Goal: Task Accomplishment & Management: Use online tool/utility

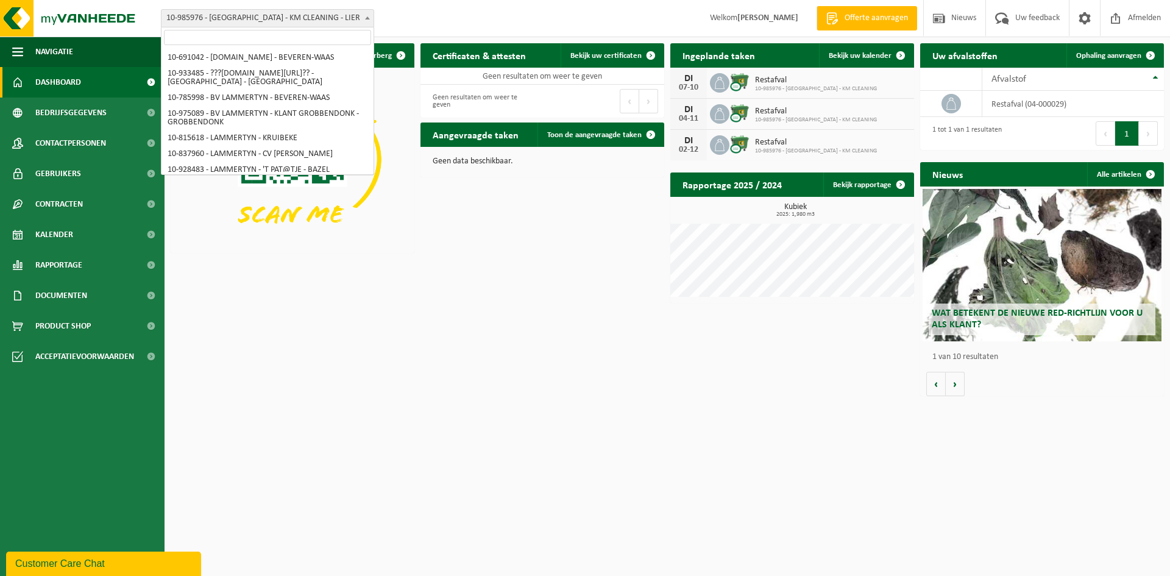
click at [216, 15] on span "10-985976 - [GEOGRAPHIC_DATA] - KM CLEANING - LIER" at bounding box center [267, 18] width 212 height 17
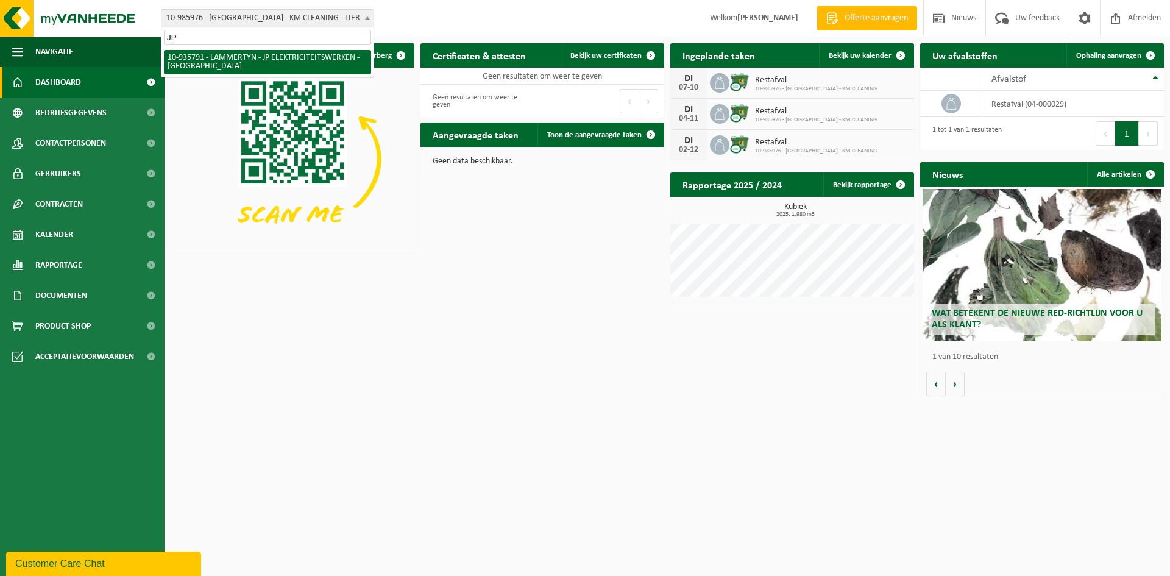
type input "JP"
select select "136786"
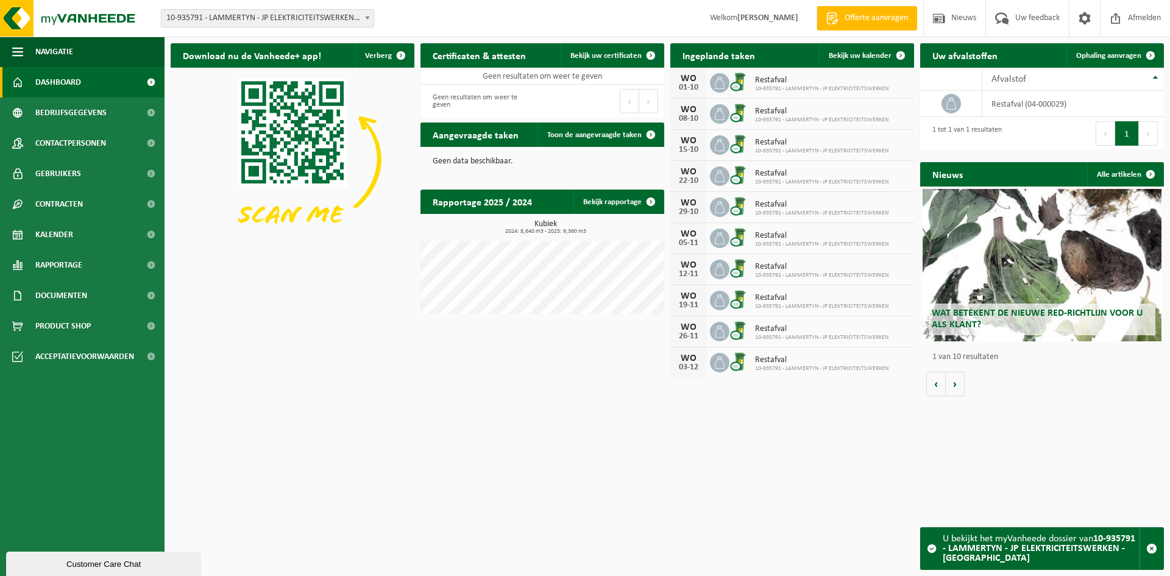
click at [268, 16] on span "10-935791 - LAMMERTYN - JP ELEKTRICITEITSWERKEN - [GEOGRAPHIC_DATA]" at bounding box center [267, 18] width 212 height 17
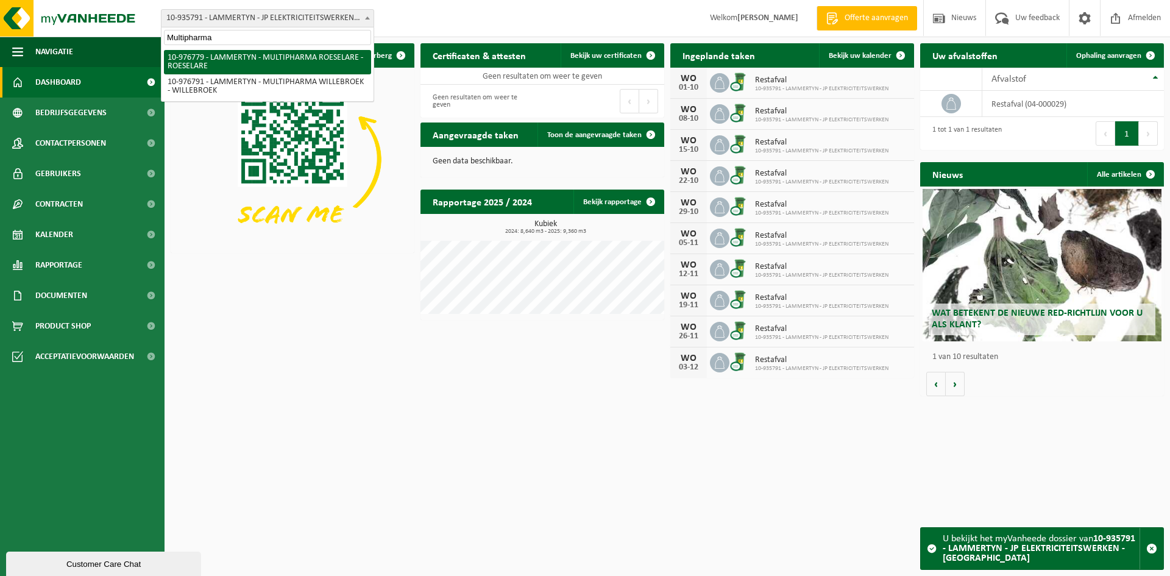
type input "Multipharma"
select select "159070"
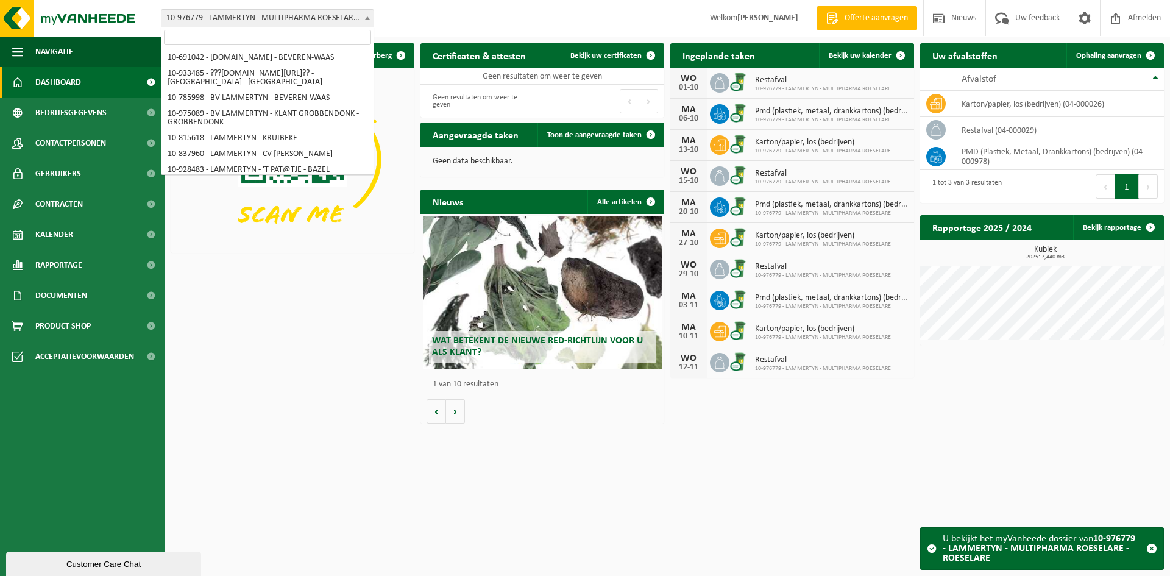
click at [210, 20] on span "10-976779 - LAMMERTYN - MULTIPHARMA ROESELARE - ROESELARE" at bounding box center [267, 18] width 212 height 17
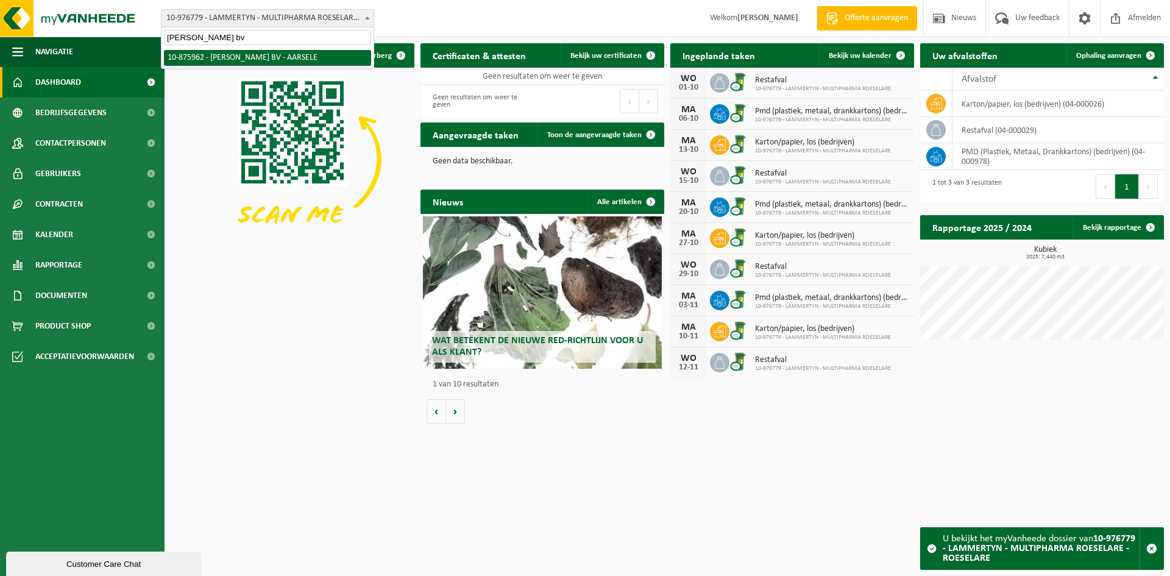
type input "Spruyt Mario bv"
select select "107332"
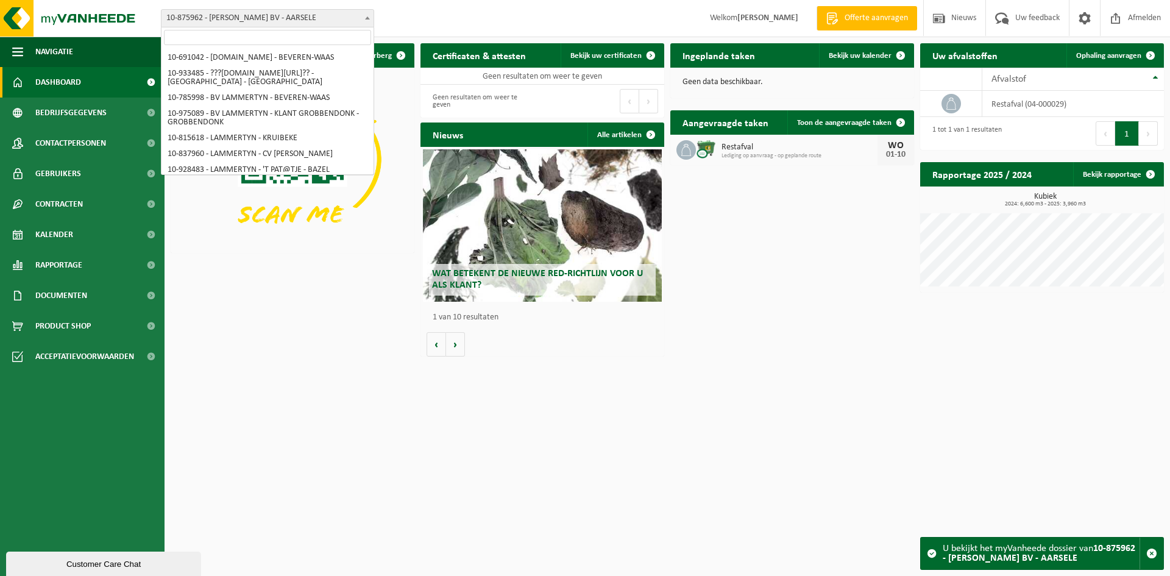
click at [309, 21] on span "10-875962 - [PERSON_NAME] BV - AARSELE" at bounding box center [267, 18] width 212 height 17
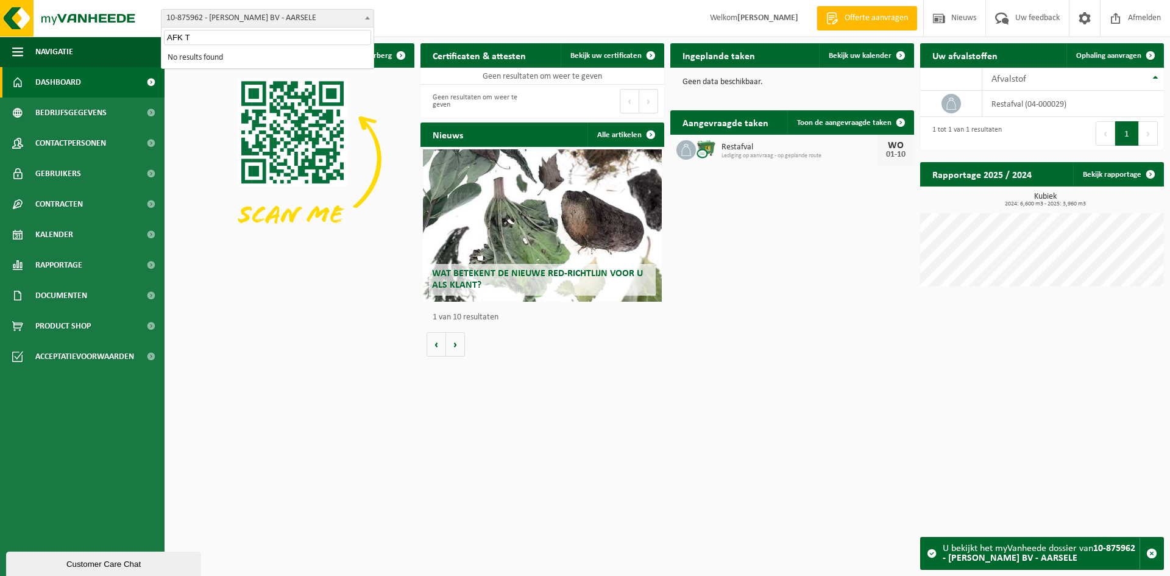
type input "AFK"
select select "89949"
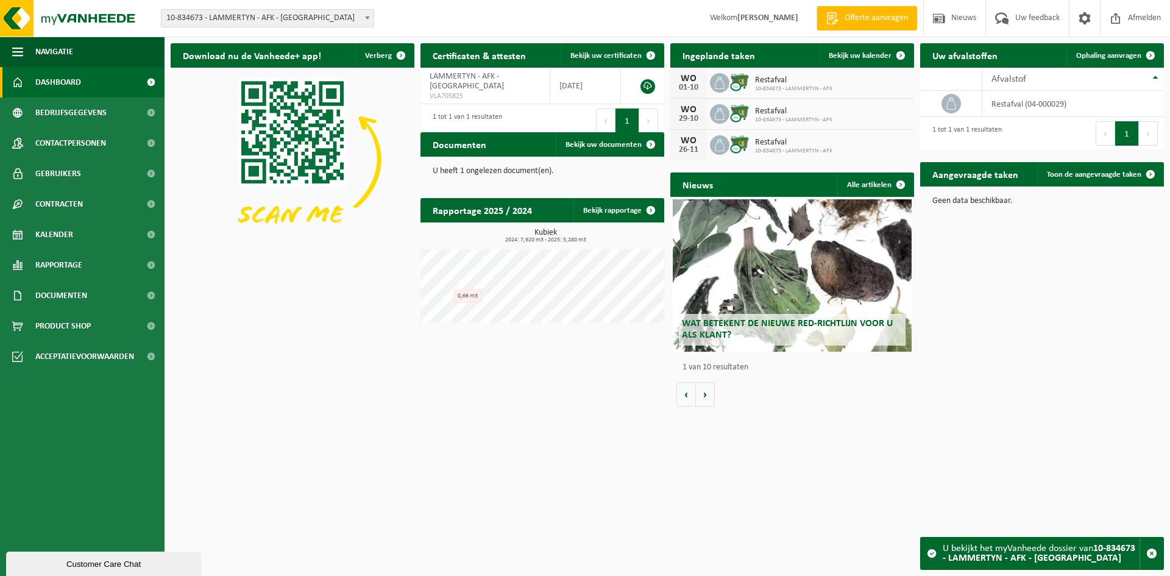
click at [325, 17] on span "10-834673 - LAMMERTYN - AFK - [GEOGRAPHIC_DATA]" at bounding box center [267, 18] width 212 height 17
type input "Ergin"
select select "130142"
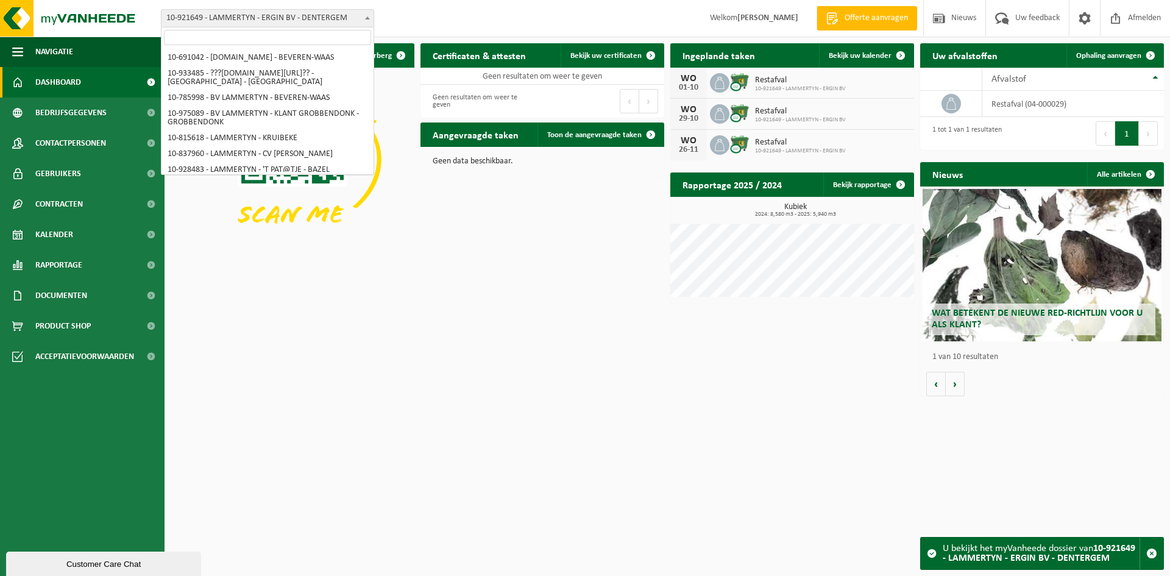
click at [297, 22] on span "10-921649 - LAMMERTYN - ERGIN BV - DENTERGEM" at bounding box center [267, 18] width 212 height 17
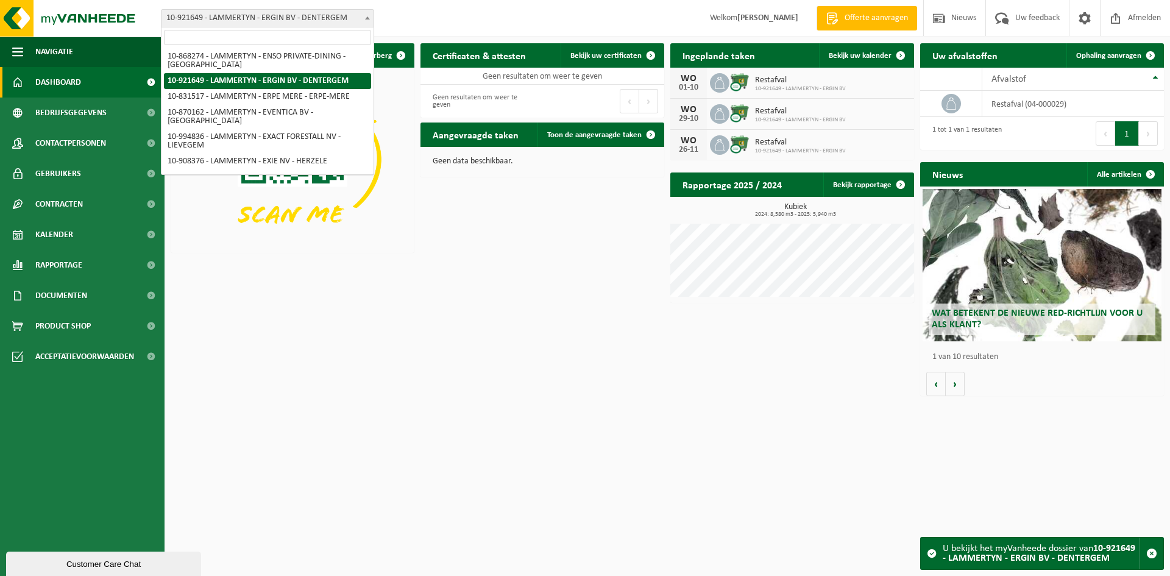
click at [281, 41] on input "search" at bounding box center [267, 37] width 207 height 15
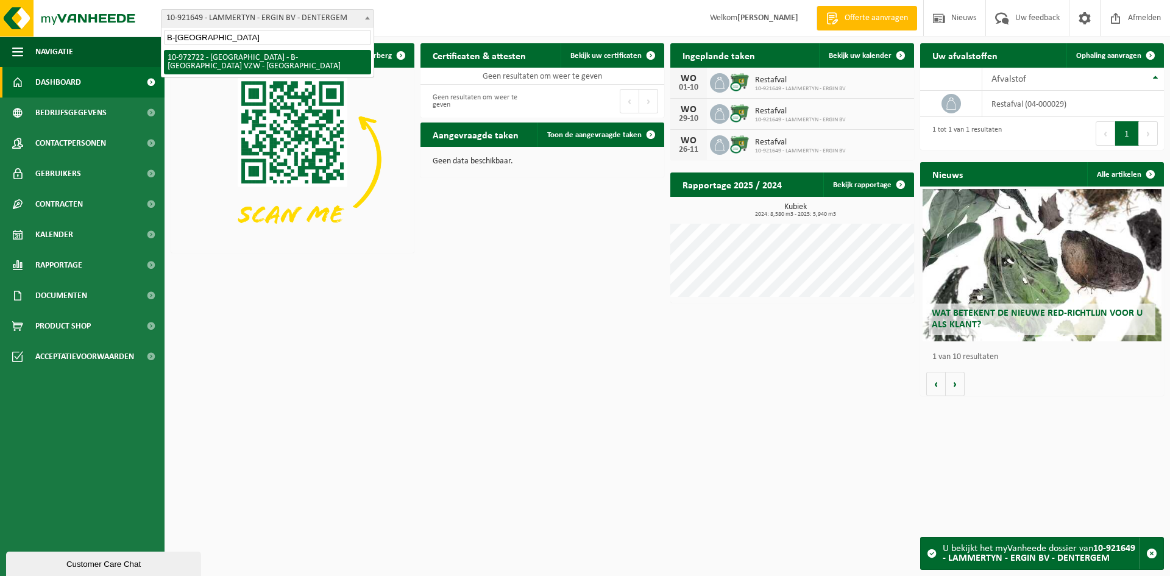
scroll to position [0, 0]
type input "B-asie"
select select "156568"
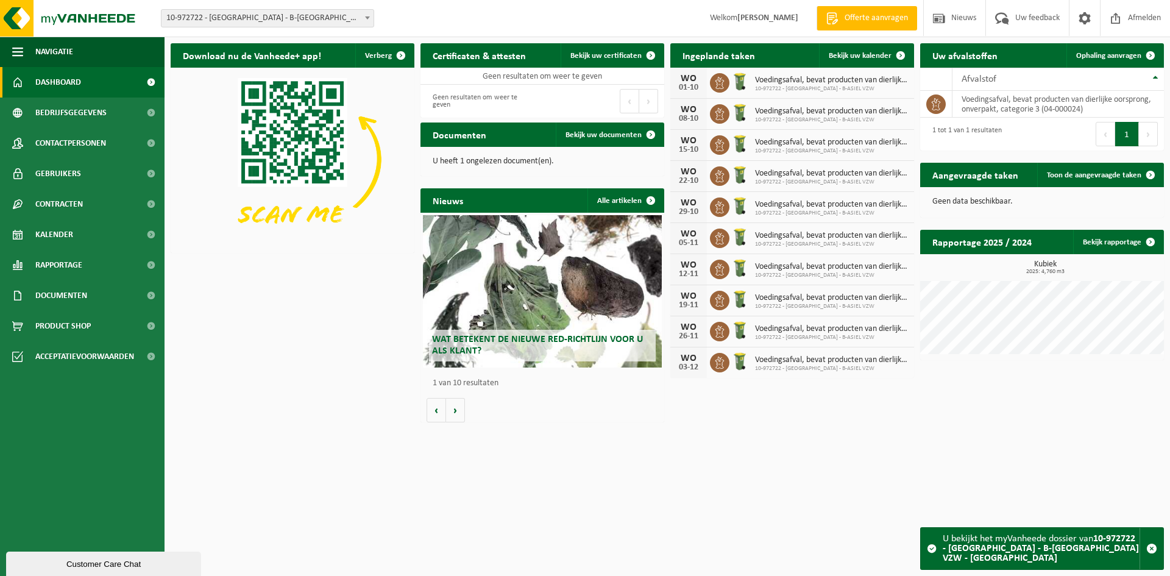
click at [208, 23] on span "10-972722 - [GEOGRAPHIC_DATA] - B-[GEOGRAPHIC_DATA] VZW - [GEOGRAPHIC_DATA]" at bounding box center [267, 18] width 212 height 17
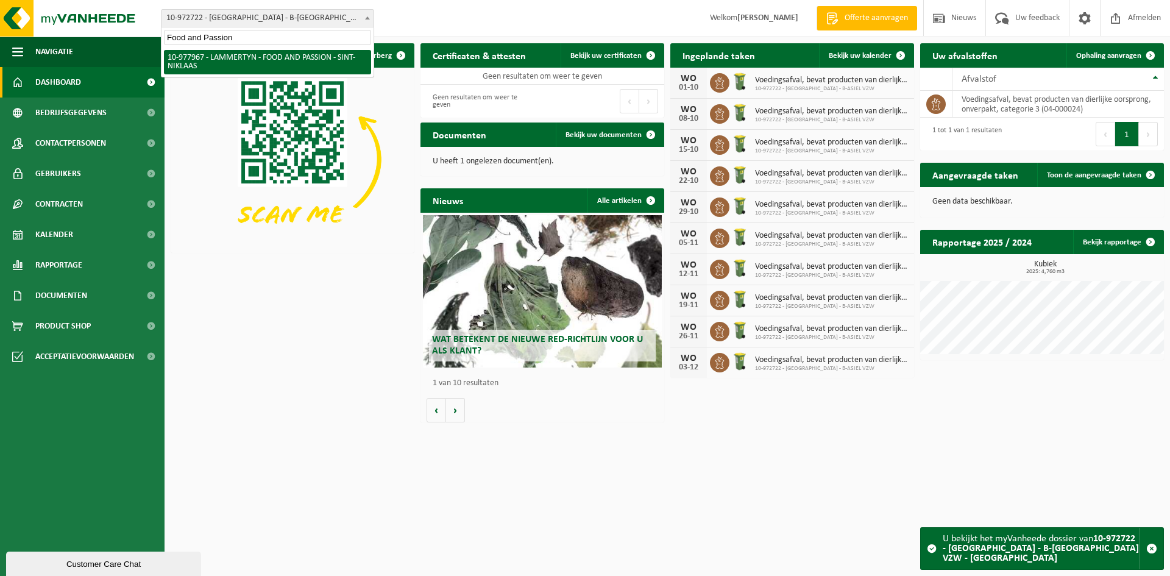
type input "Food and Passion"
drag, startPoint x: 228, startPoint y: 62, endPoint x: 236, endPoint y: 63, distance: 8.1
select select "159802"
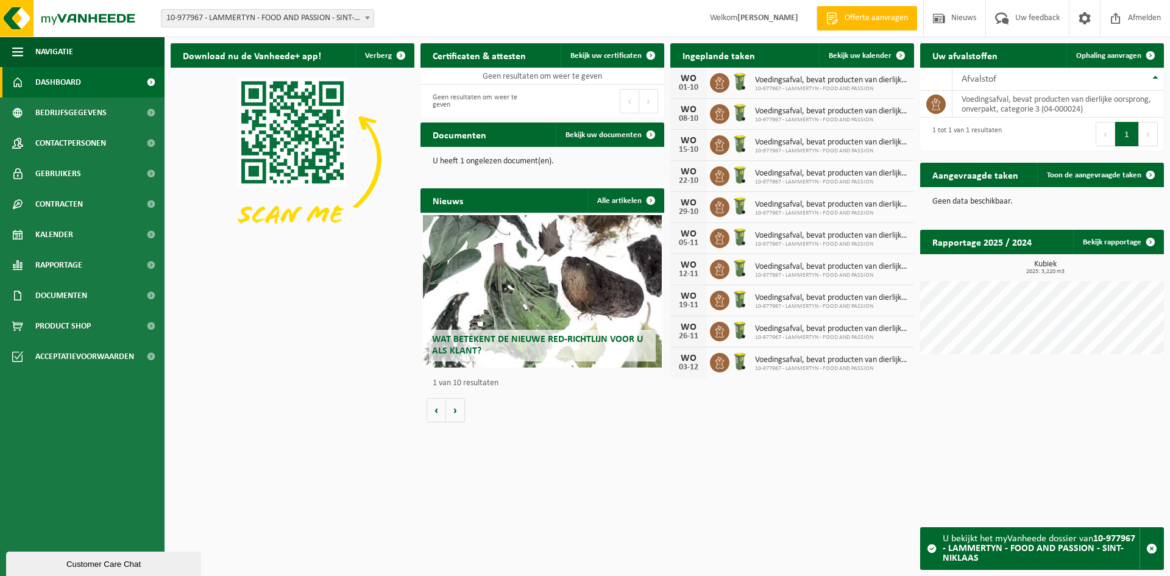
click at [291, 13] on span "10-977967 - LAMMERTYN - FOOD AND PASSION - SINT-NIKLAAS" at bounding box center [267, 18] width 212 height 17
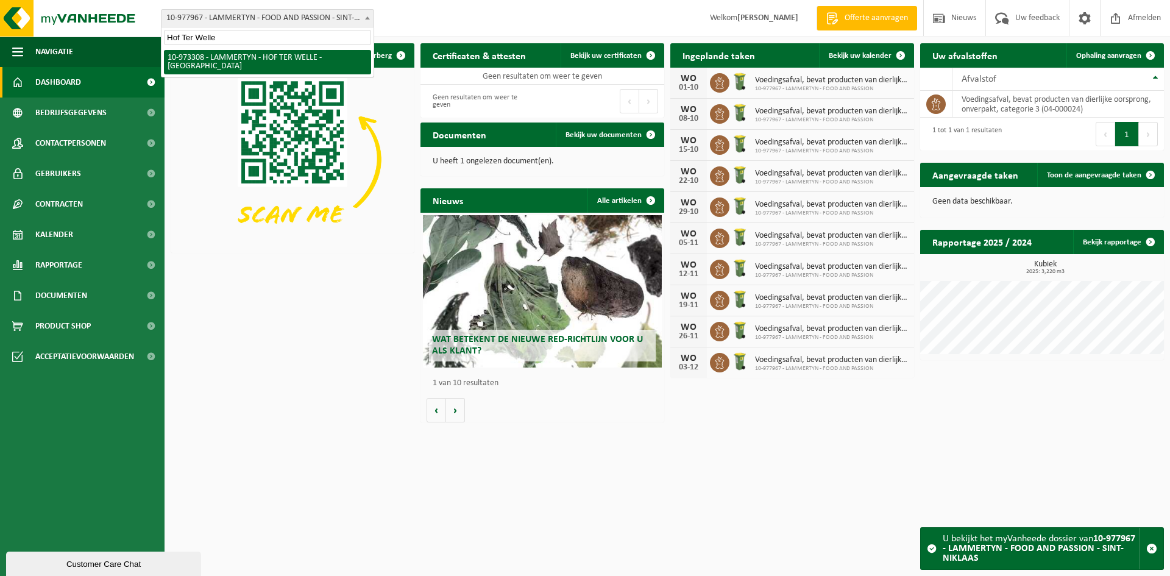
type input "Hof Ter Welle"
select select "156889"
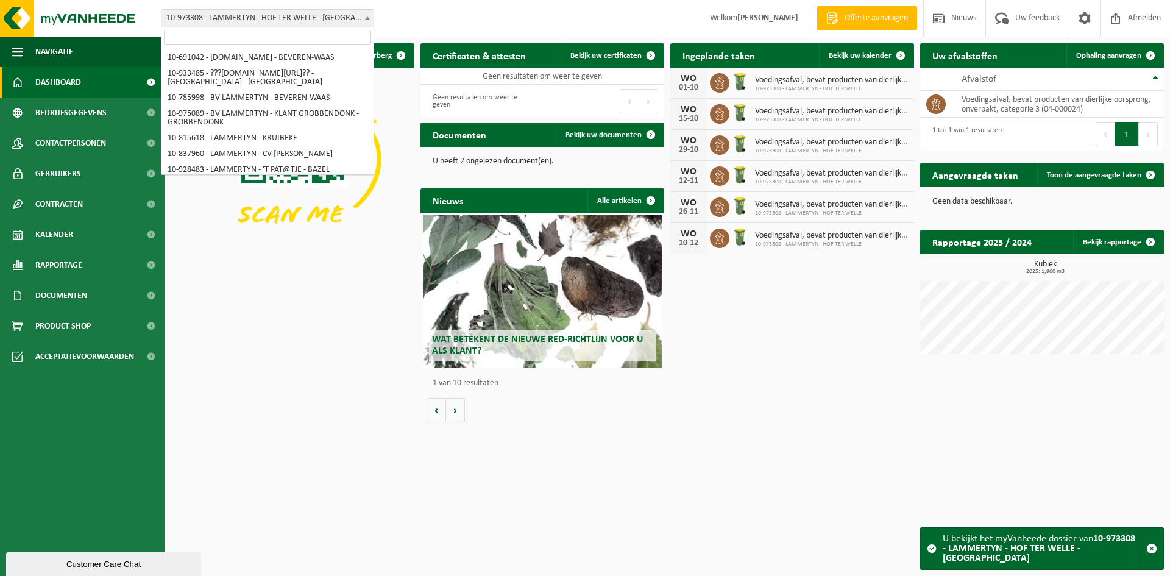
click at [283, 15] on span "10-973308 - LAMMERTYN - HOF TER WELLE - [GEOGRAPHIC_DATA]" at bounding box center [267, 18] width 212 height 17
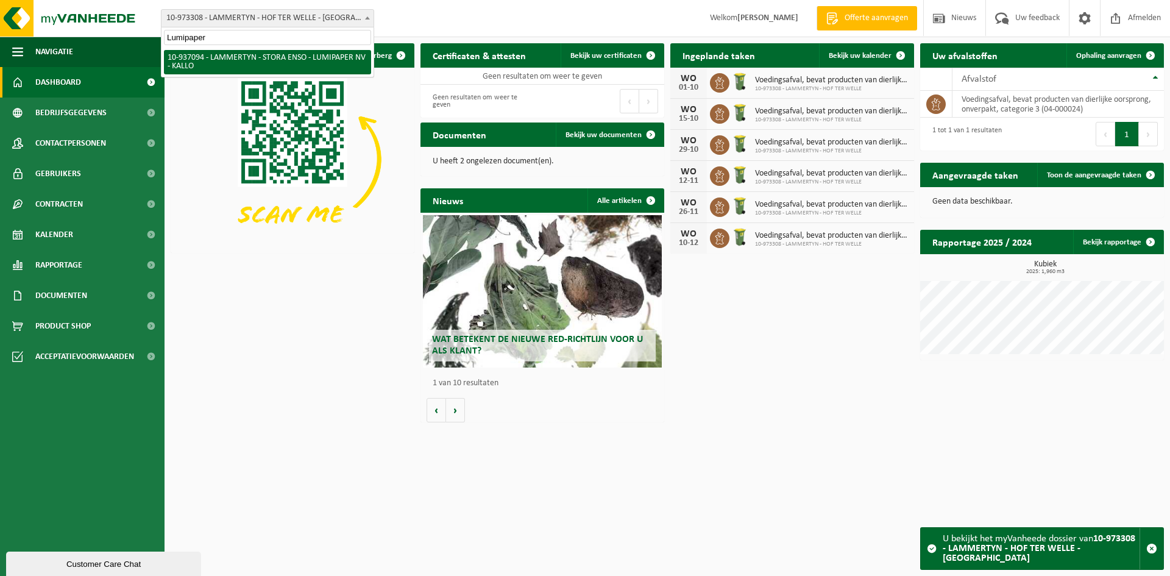
type input "Lumipaper"
select select "137377"
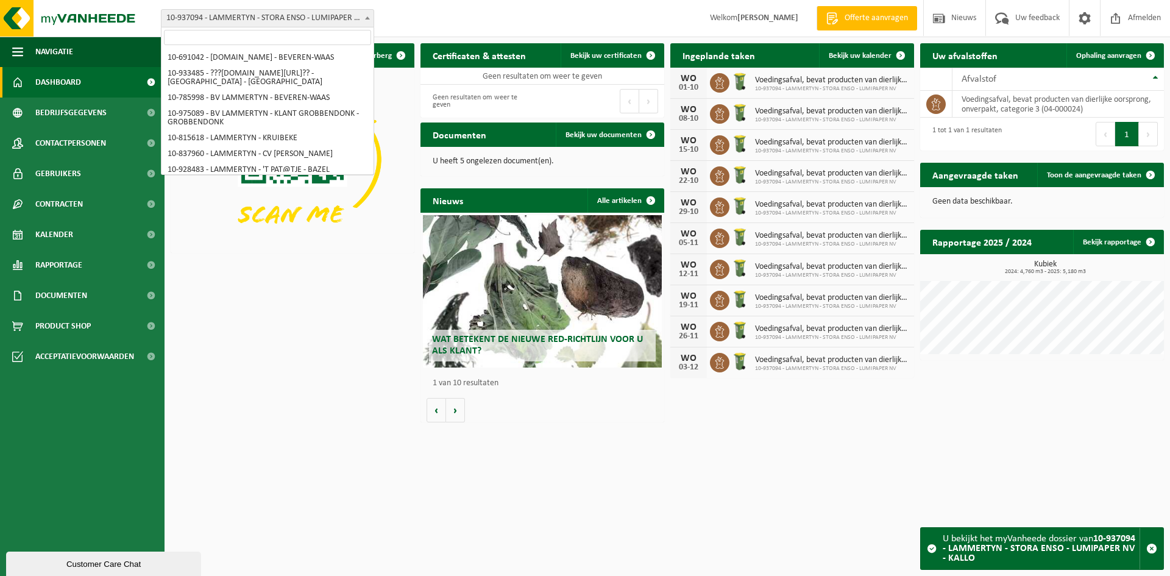
click at [189, 21] on span "10-937094 - LAMMERTYN - STORA ENSO - LUMIPAPER NV - KALLO" at bounding box center [267, 18] width 212 height 17
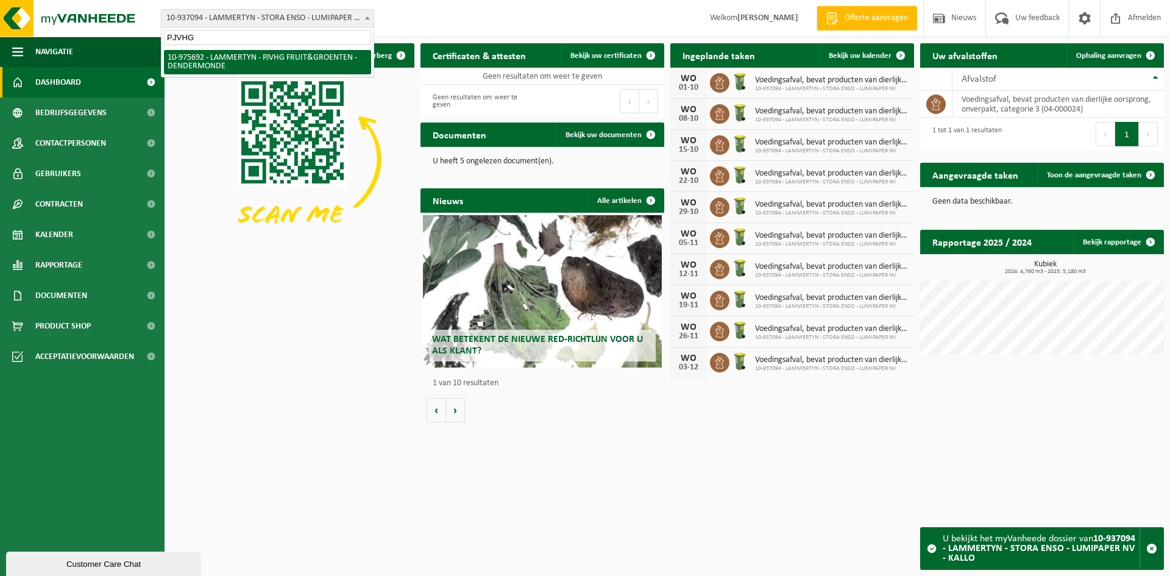
type input "PJVHG"
select select "158367"
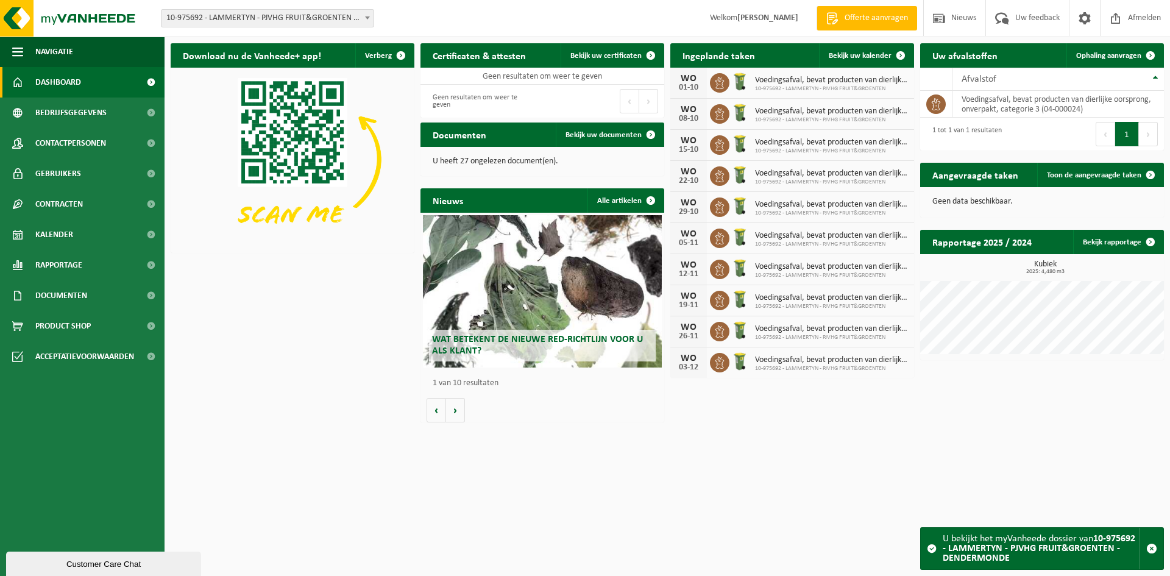
click at [299, 19] on span "10-975692 - LAMMERTYN - PJVHG FRUIT&GROENTEN - DENDERMONDE" at bounding box center [267, 18] width 212 height 17
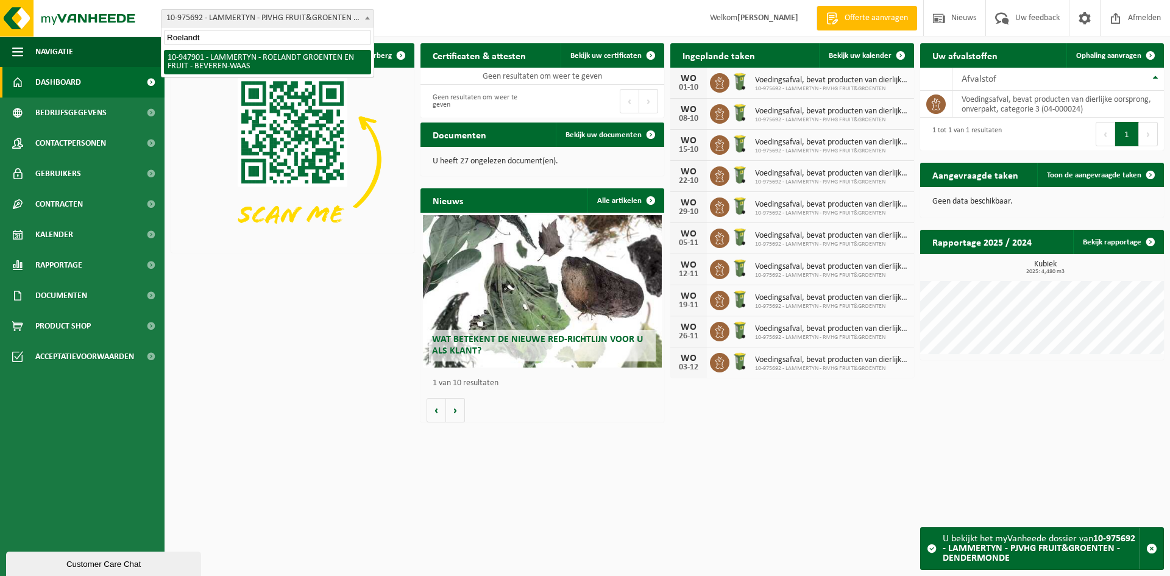
type input "Roelandt"
select select "142409"
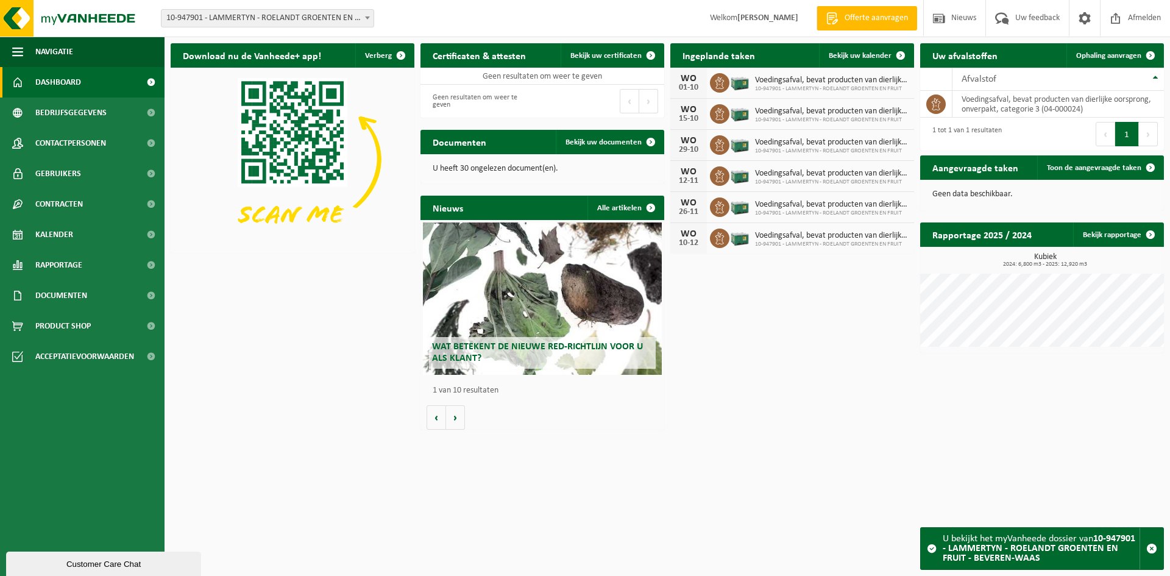
click at [247, 22] on span "10-947901 - LAMMERTYN - ROELANDT GROENTEN EN FRUIT - BEVEREN-WAAS" at bounding box center [267, 18] width 212 height 17
type input "Vanary"
select select "162561"
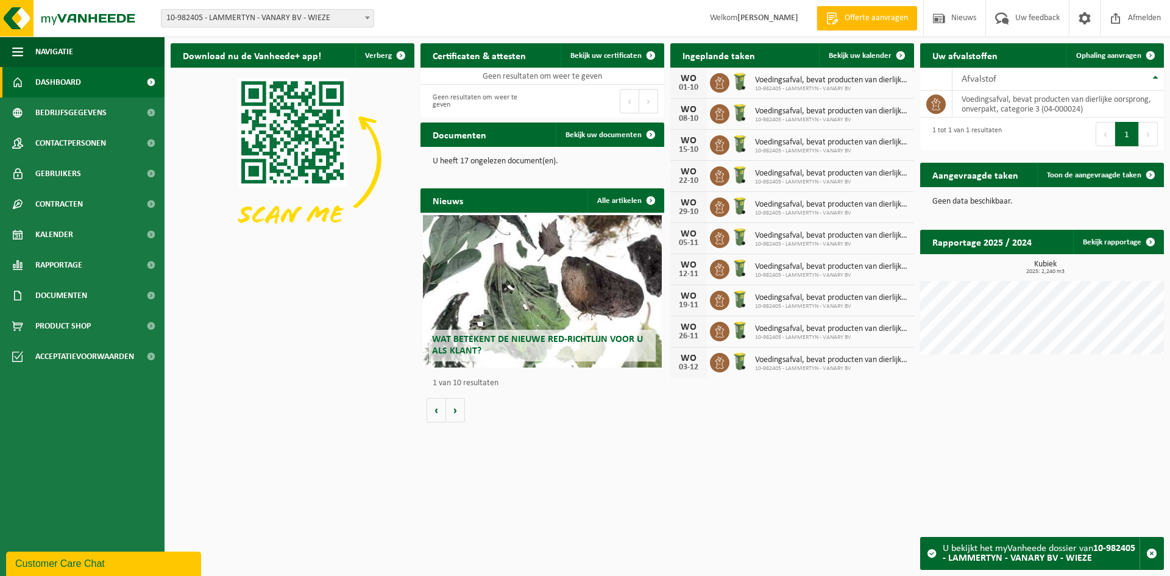
click at [233, 16] on span "10-982405 - LAMMERTYN - VANARY BV - WIEZE" at bounding box center [267, 18] width 212 height 17
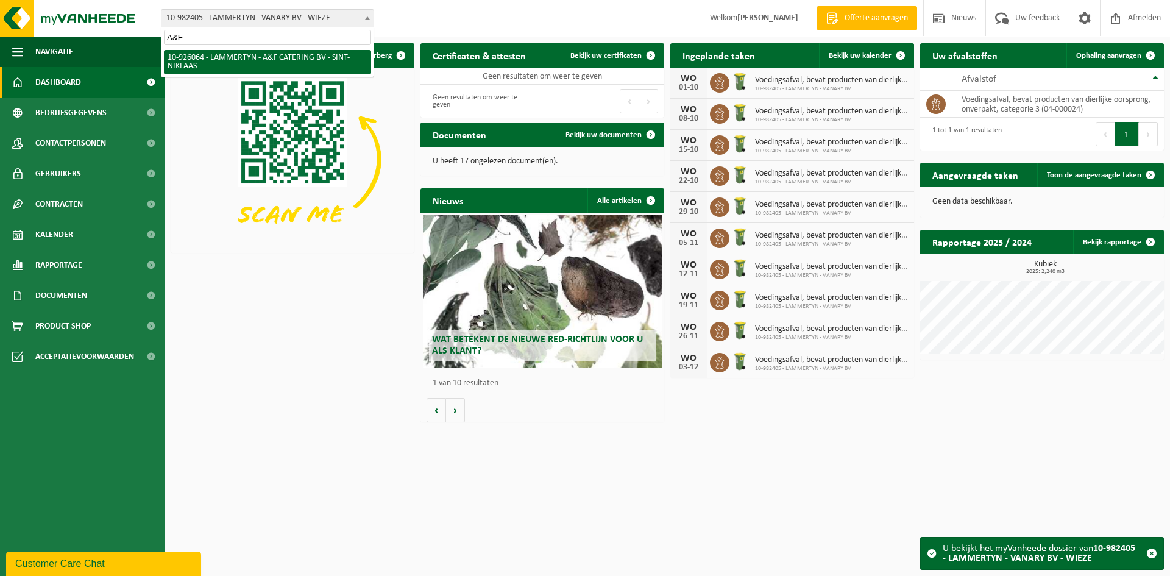
type input "A&F"
select select "132199"
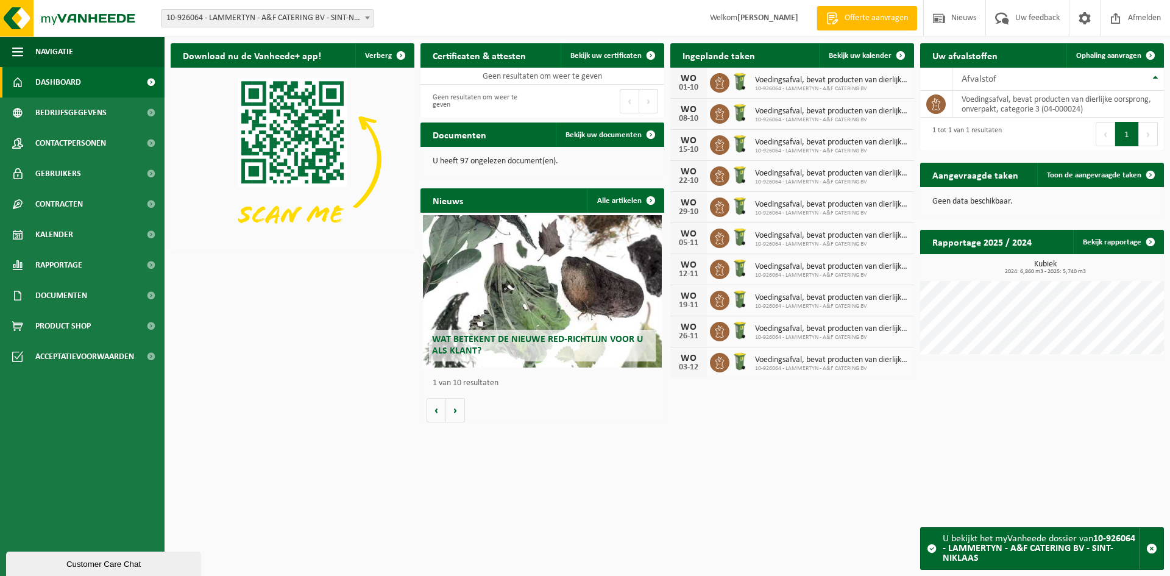
click at [289, 17] on span "10-926064 - LAMMERTYN - A&F CATERING BV - SINT-NIKLAAS" at bounding box center [267, 18] width 212 height 17
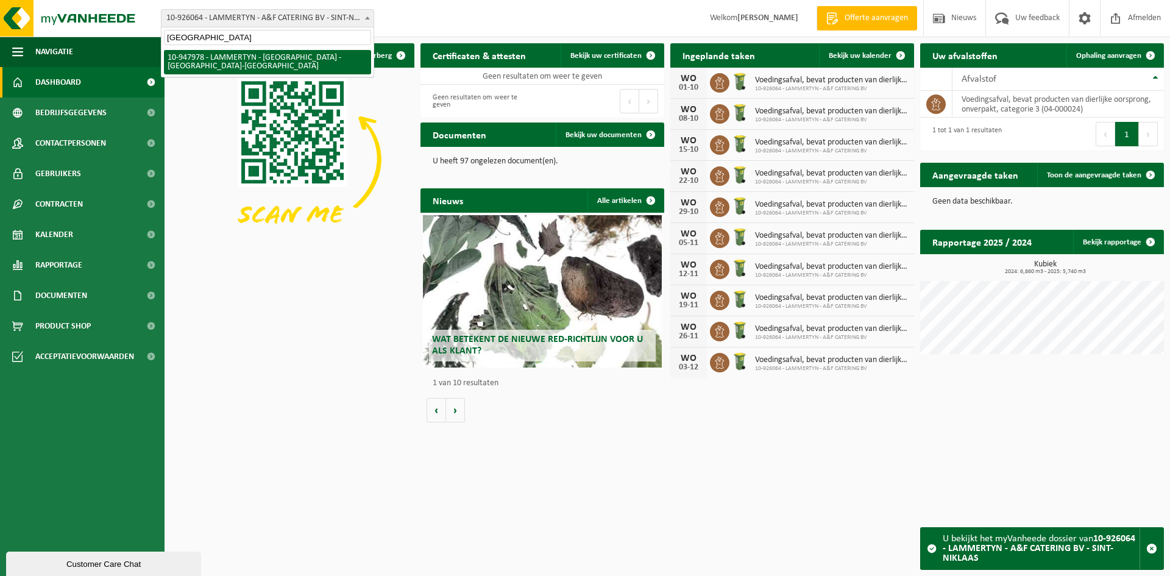
type input "China"
select select "142463"
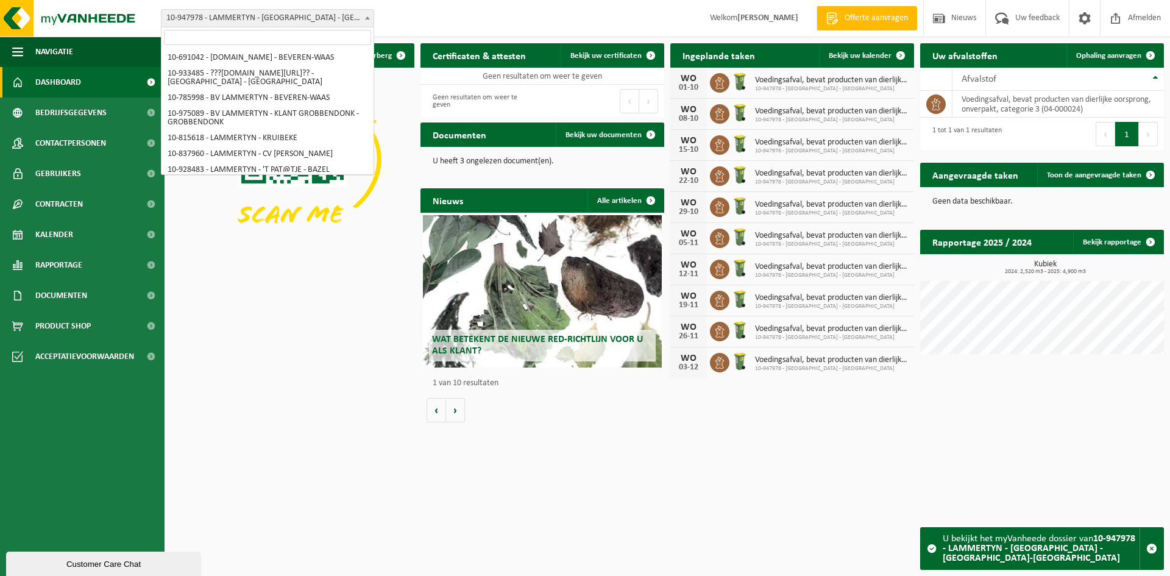
click at [220, 19] on span "10-947978 - LAMMERTYN - [GEOGRAPHIC_DATA] - [GEOGRAPHIC_DATA]-[GEOGRAPHIC_DATA]" at bounding box center [267, 18] width 212 height 17
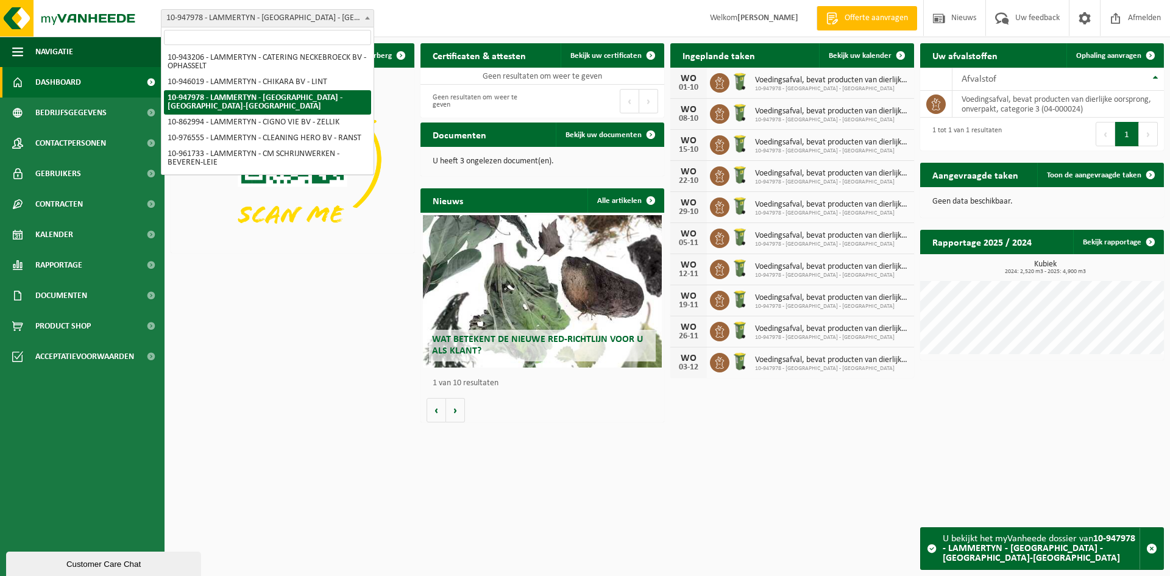
type input "De Hen"
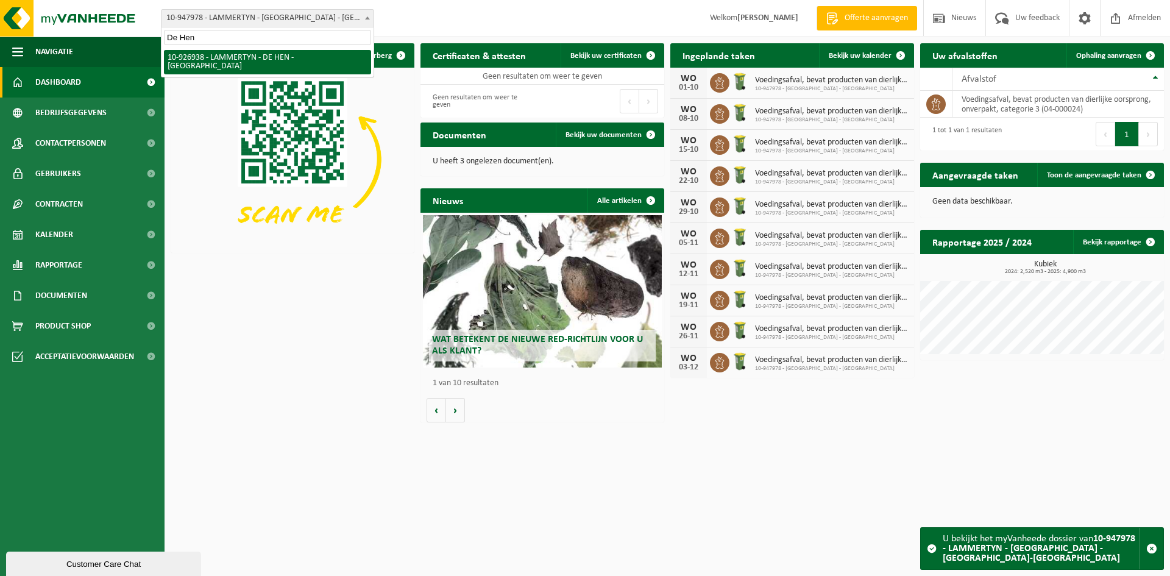
scroll to position [0, 0]
select select "132629"
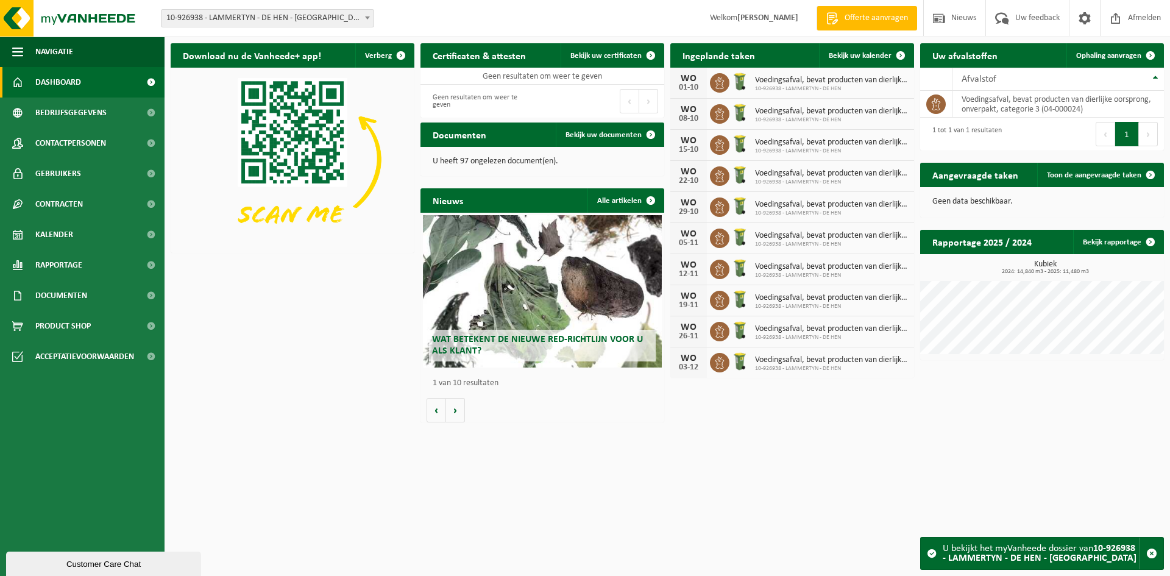
click at [309, 19] on span "10-926938 - LAMMERTYN - DE HEN - [GEOGRAPHIC_DATA]" at bounding box center [267, 18] width 212 height 17
type input "Hermes bv"
select select "106899"
click at [223, 16] on span "10-875021 - LAMMERTYN - HERMES BV - ZWIJNDRECHT" at bounding box center [267, 18] width 212 height 17
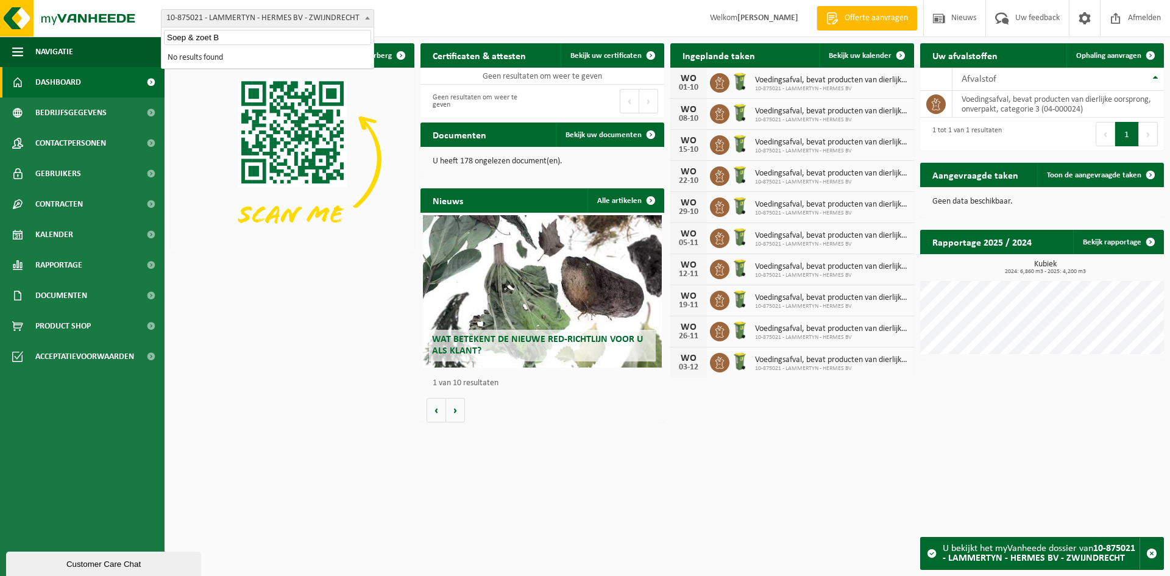
type input "Soep & zoet"
select select "112837"
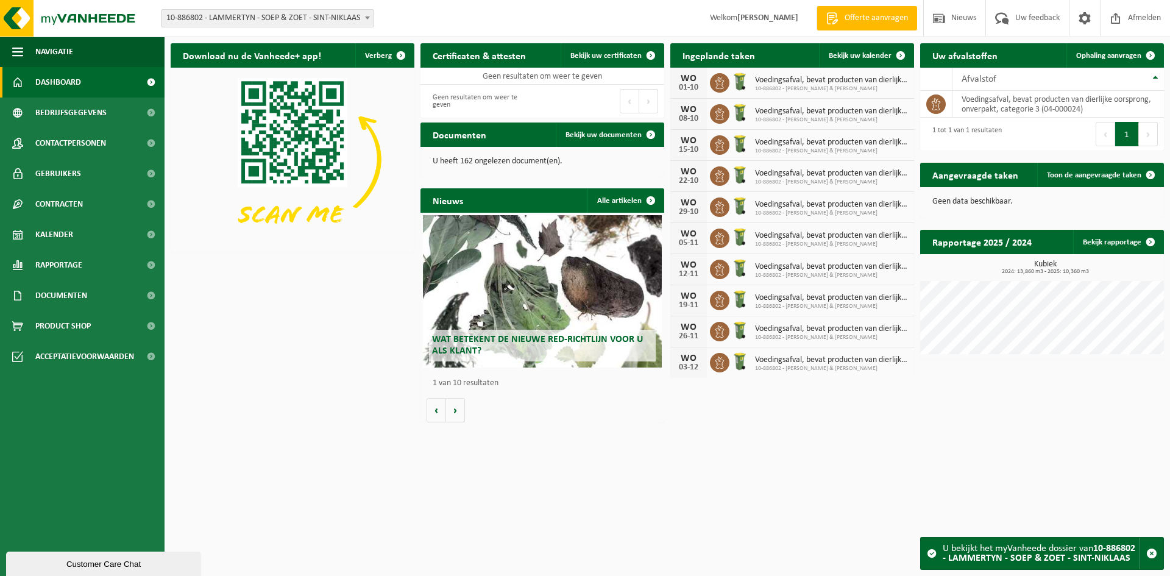
click at [278, 15] on span "10-886802 - LAMMERTYN - SOEP & ZOET - SINT-NIKLAAS" at bounding box center [267, 18] width 212 height 17
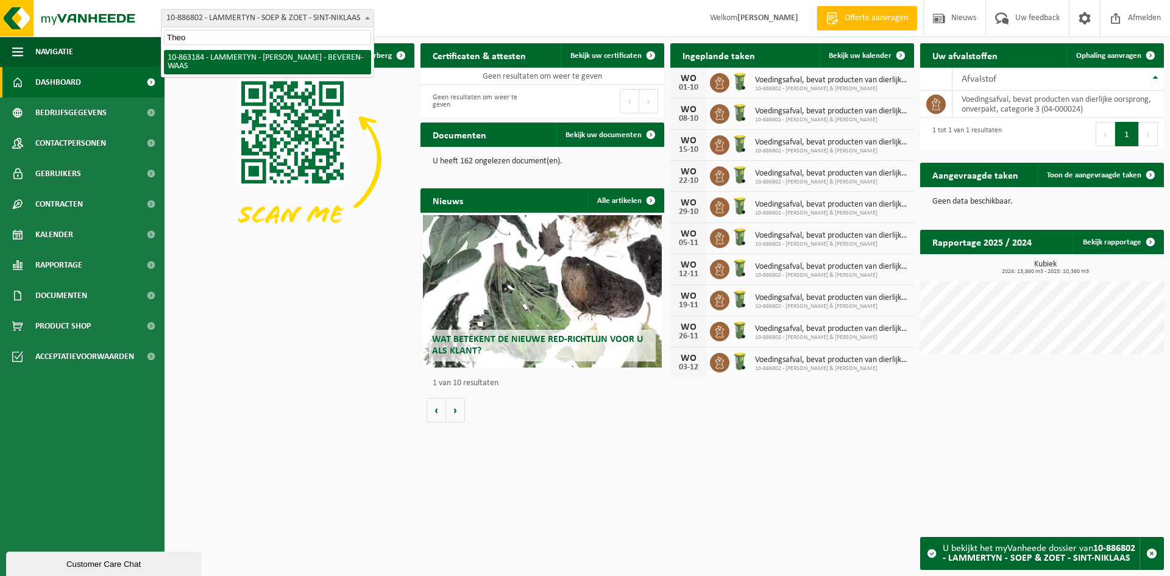
type input "Theo"
select select "101317"
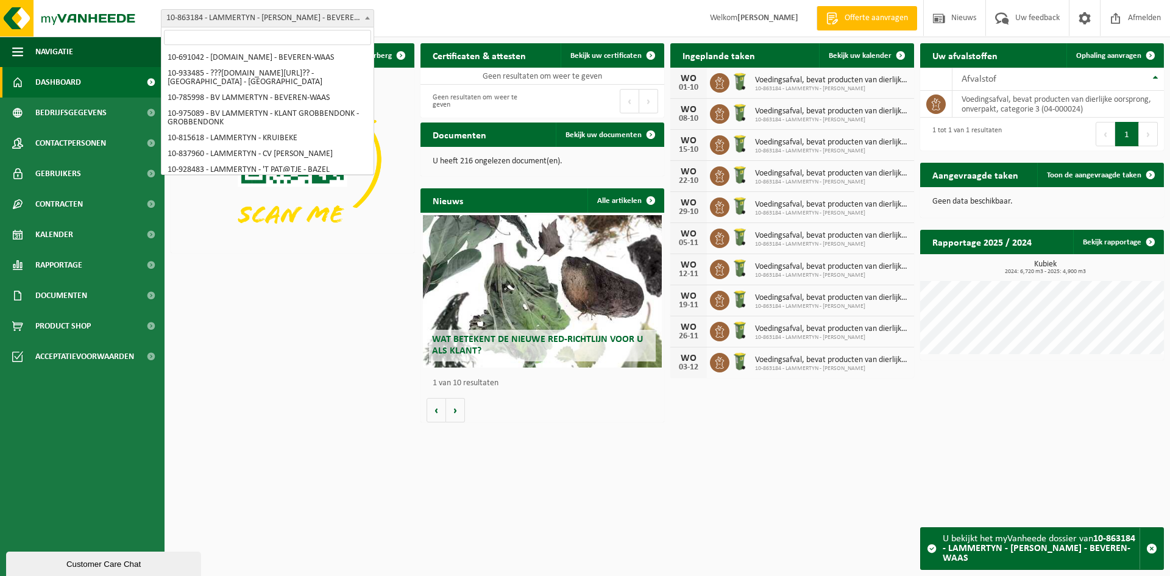
click at [241, 19] on span "10-863184 - LAMMERTYN - [PERSON_NAME] - BEVEREN-WAAS" at bounding box center [267, 18] width 212 height 17
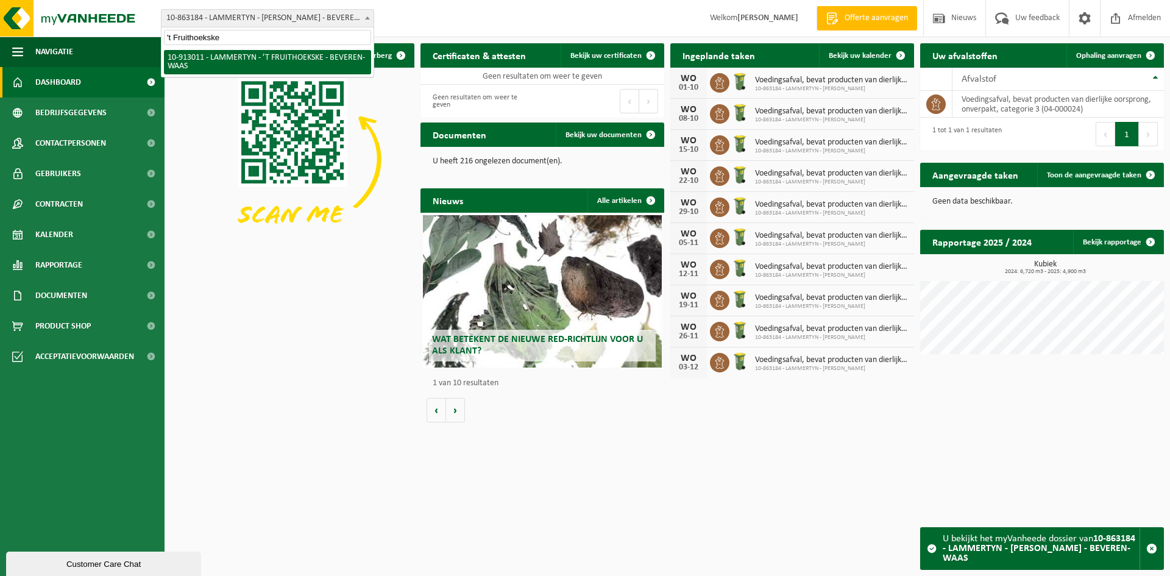
type input "'t Fruithoekske"
select select "125896"
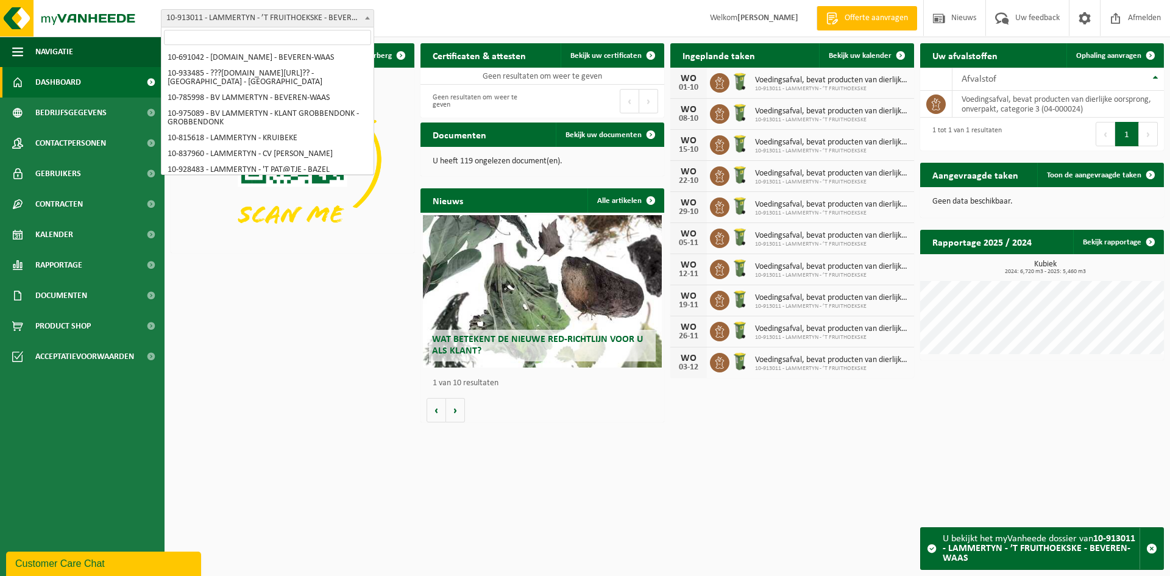
click at [274, 16] on span "10-913011 - LAMMERTYN - ’T FRUITHOEKSKE - BEVEREN-WAAS" at bounding box center [267, 18] width 212 height 17
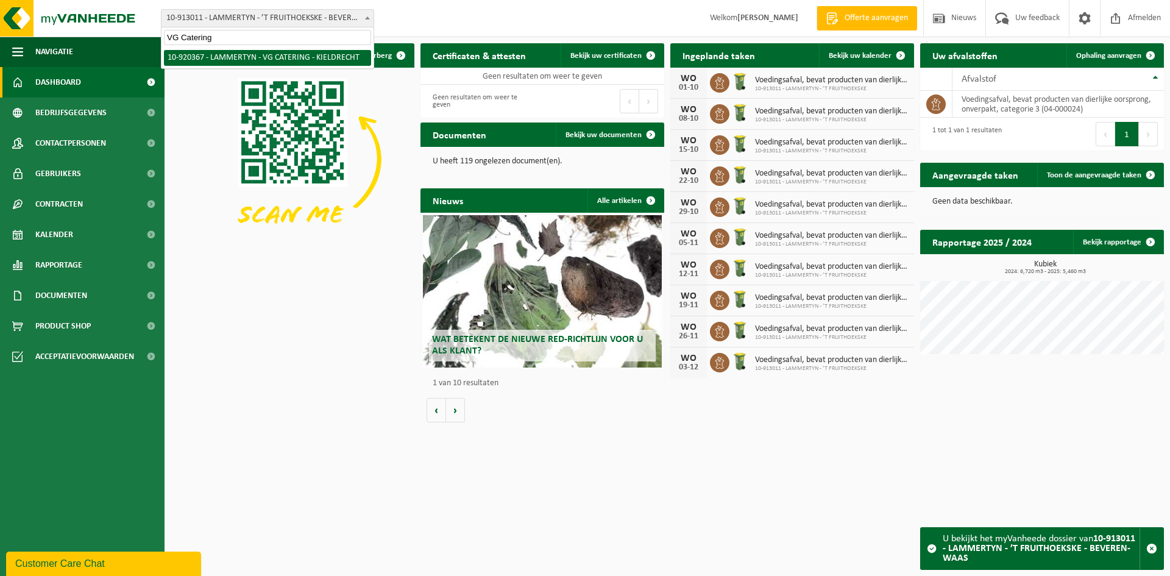
type input "VG Catering"
select select "129522"
